Goal: Information Seeking & Learning: Learn about a topic

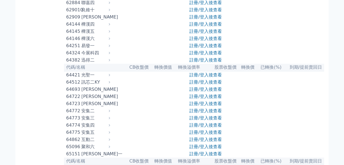
scroll to position [2315, 0]
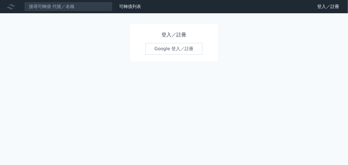
click at [175, 51] on link "Google 登入／註冊" at bounding box center [174, 49] width 57 height 12
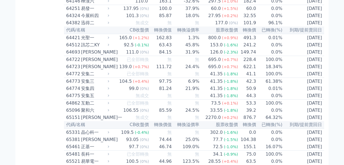
scroll to position [2370, 0]
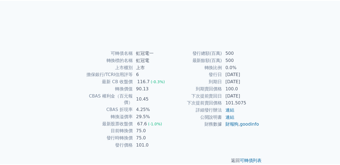
scroll to position [90, 0]
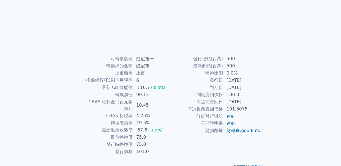
scroll to position [89, 0]
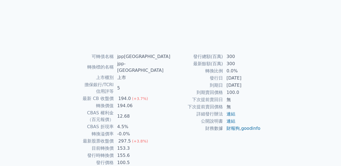
scroll to position [89, 0]
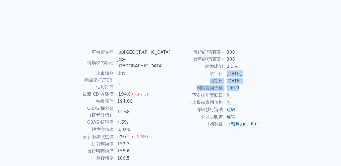
drag, startPoint x: 224, startPoint y: 74, endPoint x: 258, endPoint y: 87, distance: 36.0
click at [258, 87] on tbody "發行總額(百萬) 300 最新餘額(百萬) 300 轉換比例 0.0% 發行日 [DATE] 到期日 [DATE] 到期賣回價格 100.0 下次提前賣回日 …" at bounding box center [216, 88] width 90 height 79
